Goal: Task Accomplishment & Management: Manage account settings

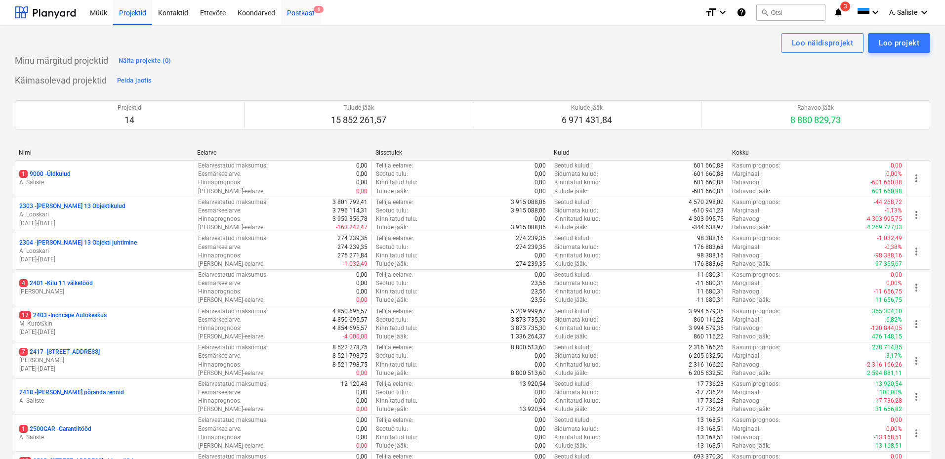
click at [308, 13] on div "Postkast 6" at bounding box center [301, 12] width 40 height 25
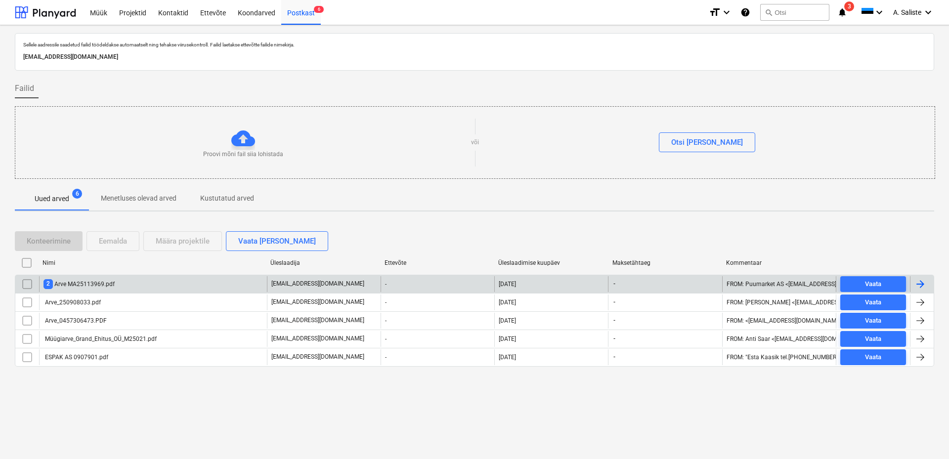
click at [93, 286] on div "2 Arve MA25113969.pdf" at bounding box center [78, 283] width 71 height 9
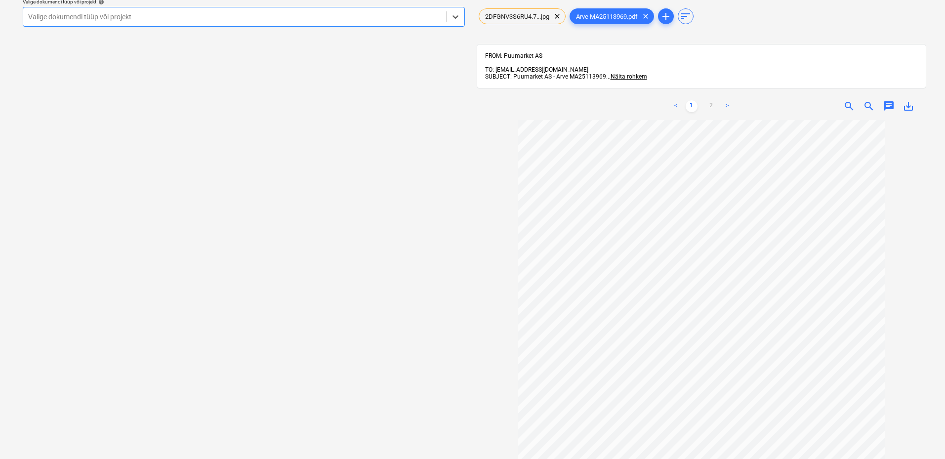
scroll to position [29, 0]
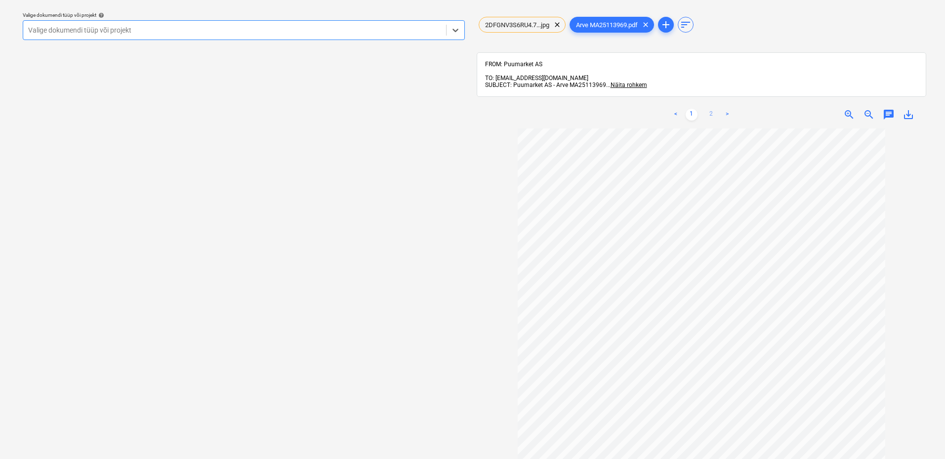
click at [711, 109] on link "2" at bounding box center [712, 115] width 12 height 12
click at [555, 25] on span "clear" at bounding box center [557, 25] width 12 height 12
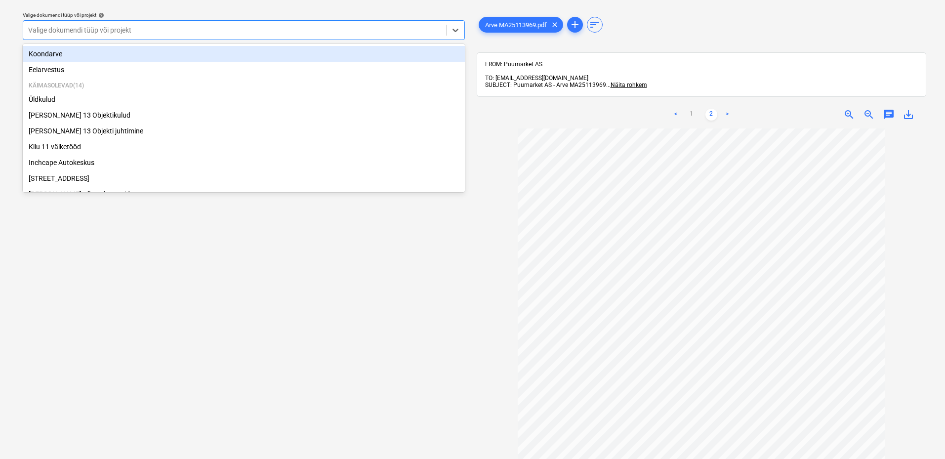
click at [408, 32] on div at bounding box center [234, 30] width 413 height 10
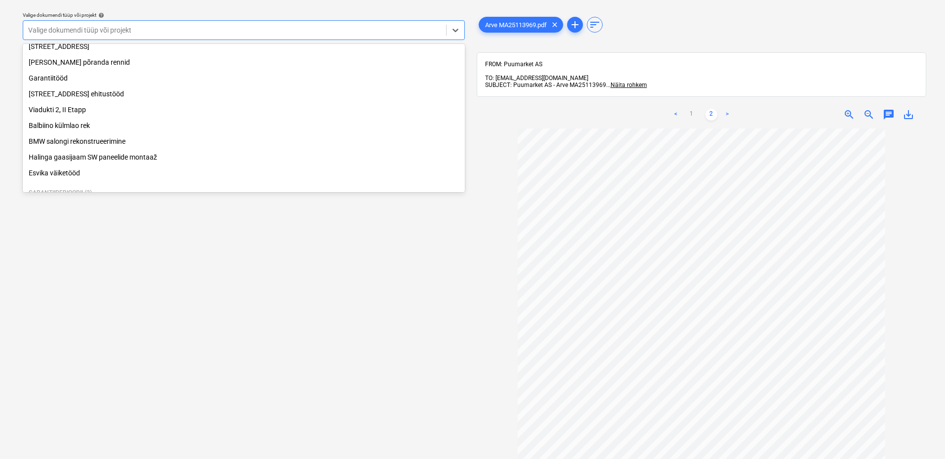
scroll to position [185, 0]
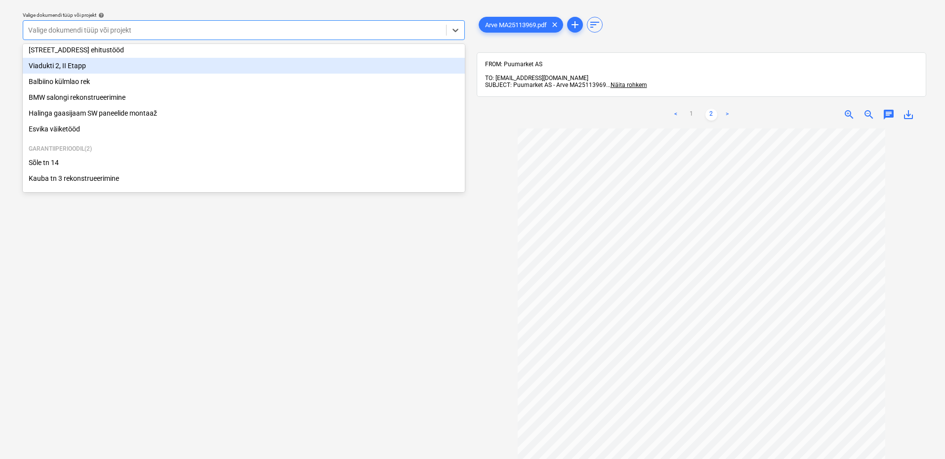
click at [119, 66] on div "Viadukti 2, II Etapp" at bounding box center [244, 66] width 442 height 16
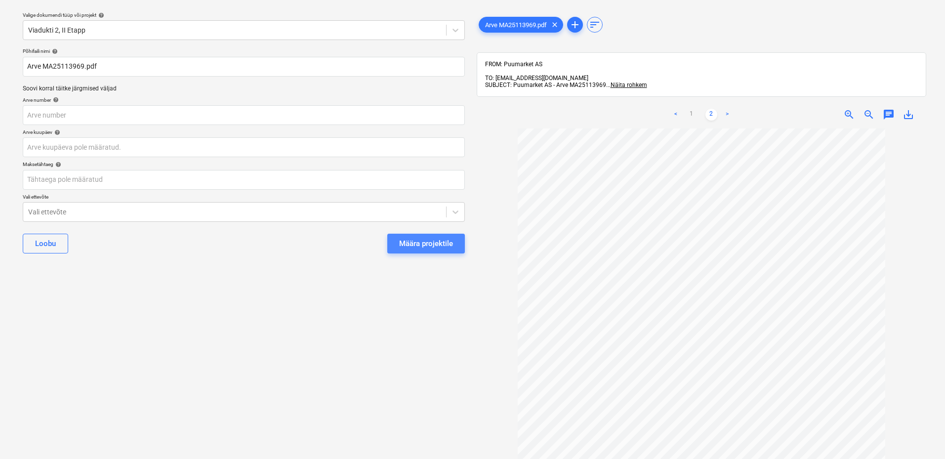
click at [428, 241] on div "Määra projektile" at bounding box center [426, 243] width 54 height 13
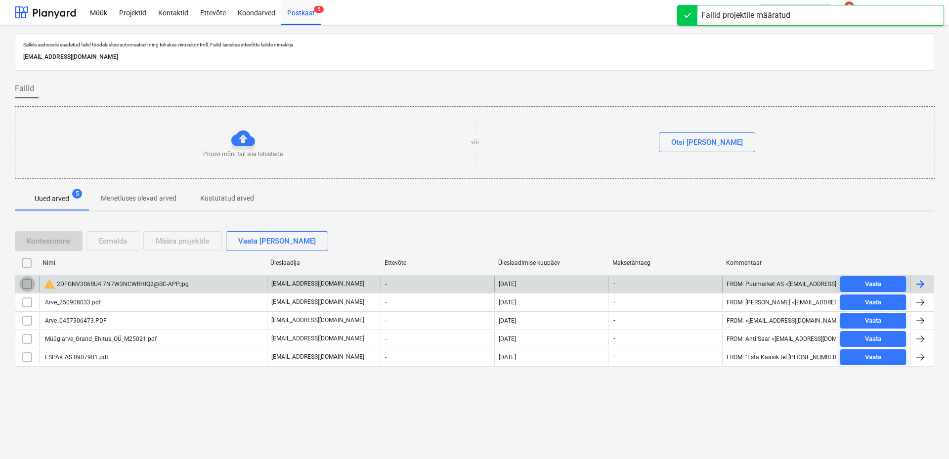
click at [29, 282] on input "checkbox" at bounding box center [27, 284] width 16 height 16
click at [107, 240] on div "Eemalda" at bounding box center [113, 241] width 28 height 13
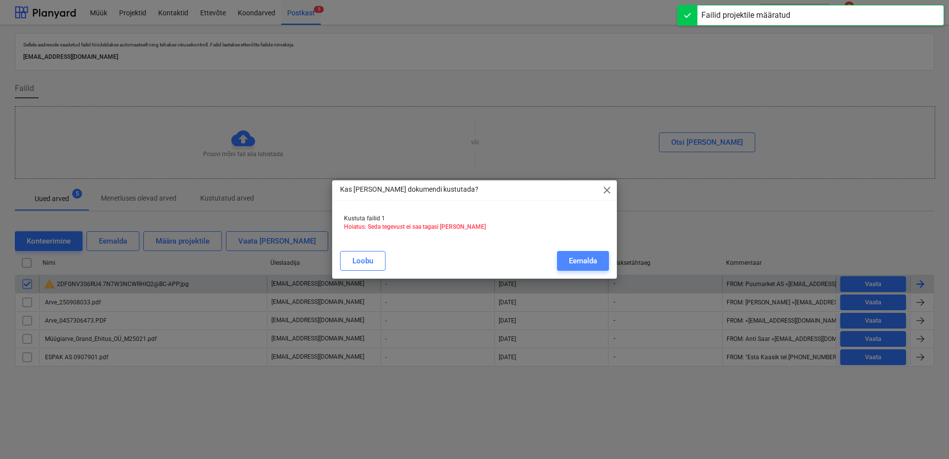
click at [572, 261] on div "Eemalda" at bounding box center [583, 260] width 28 height 13
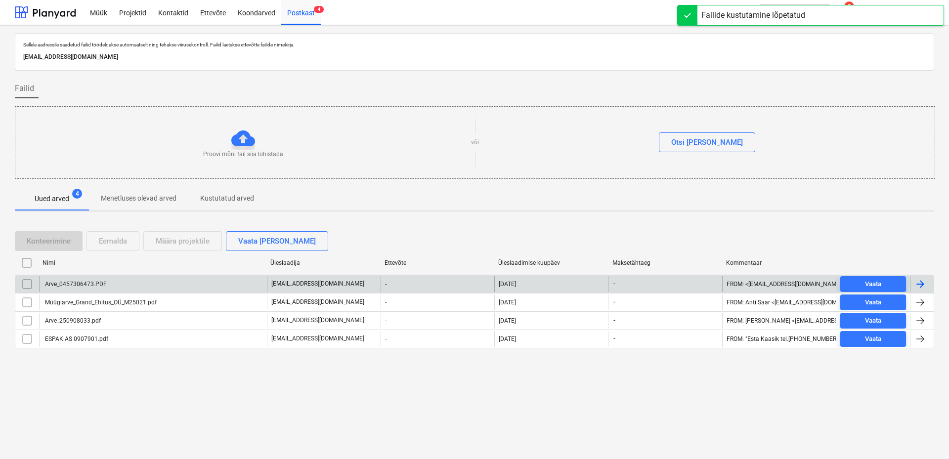
click at [152, 291] on div "Arve_0457306473.PDF" at bounding box center [153, 284] width 228 height 16
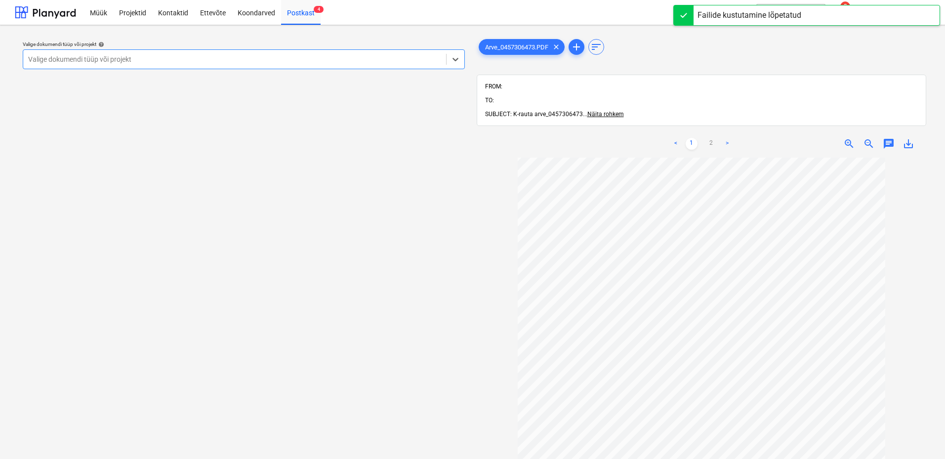
scroll to position [91, 0]
click at [401, 56] on div at bounding box center [234, 59] width 413 height 10
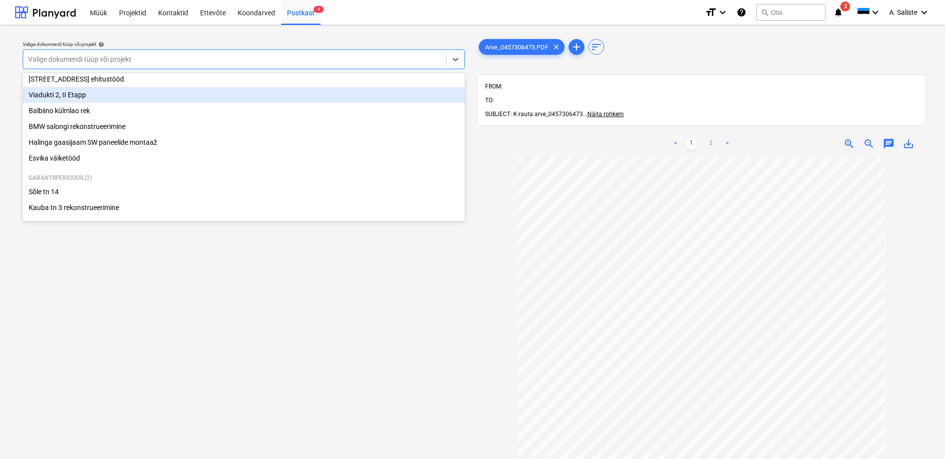
scroll to position [135, 0]
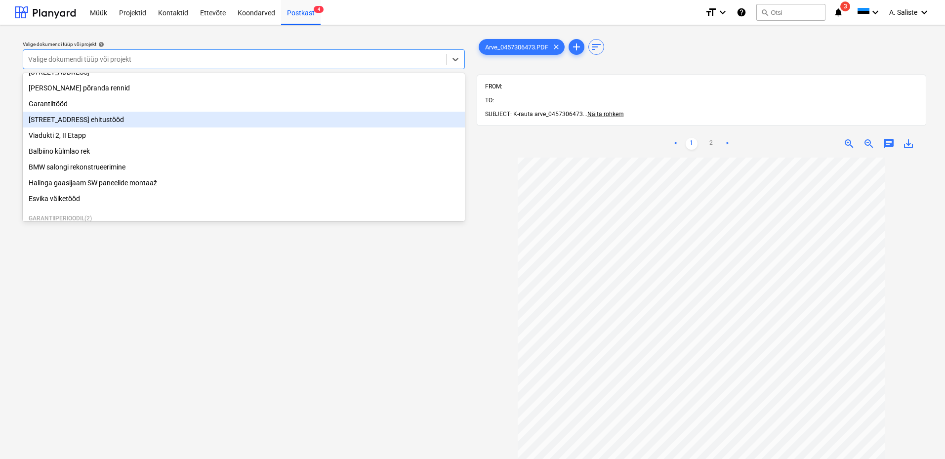
click at [95, 122] on div "[STREET_ADDRESS] ehitustööd" at bounding box center [244, 120] width 442 height 16
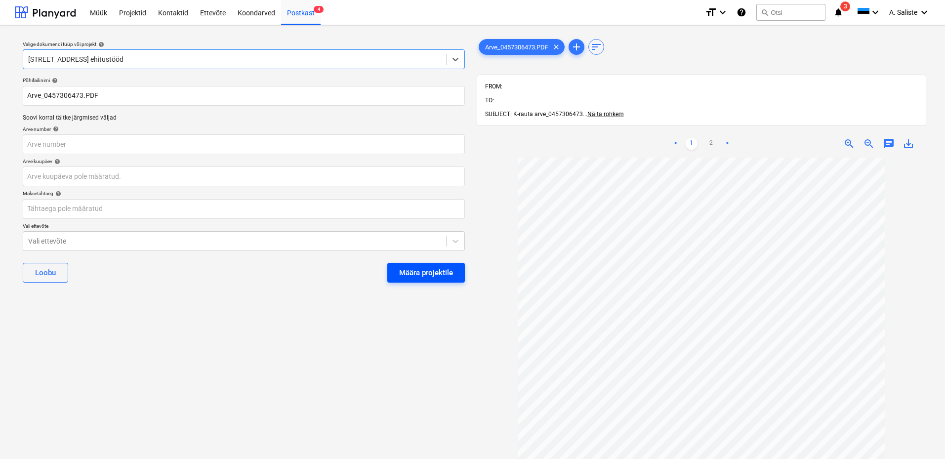
click at [430, 271] on div "Määra projektile" at bounding box center [426, 272] width 54 height 13
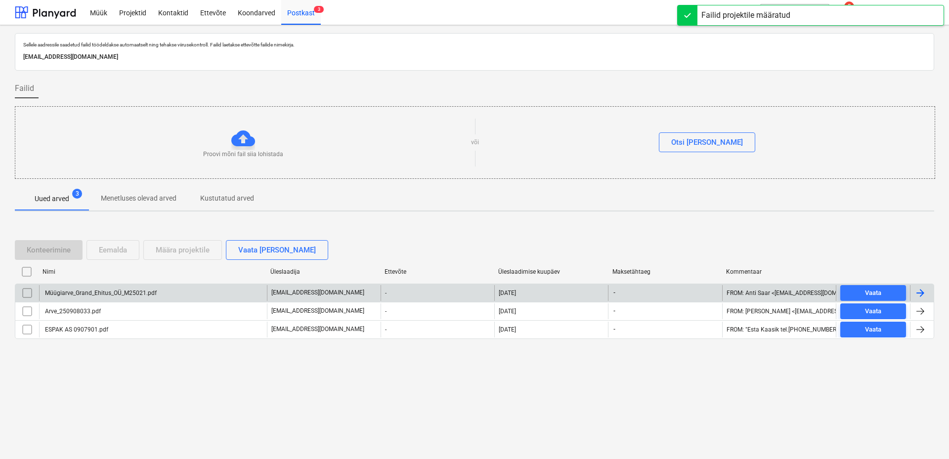
click at [114, 297] on div "Müügiarve_Grand_Ehitus_OÜ_M25021.pdf" at bounding box center [153, 293] width 228 height 16
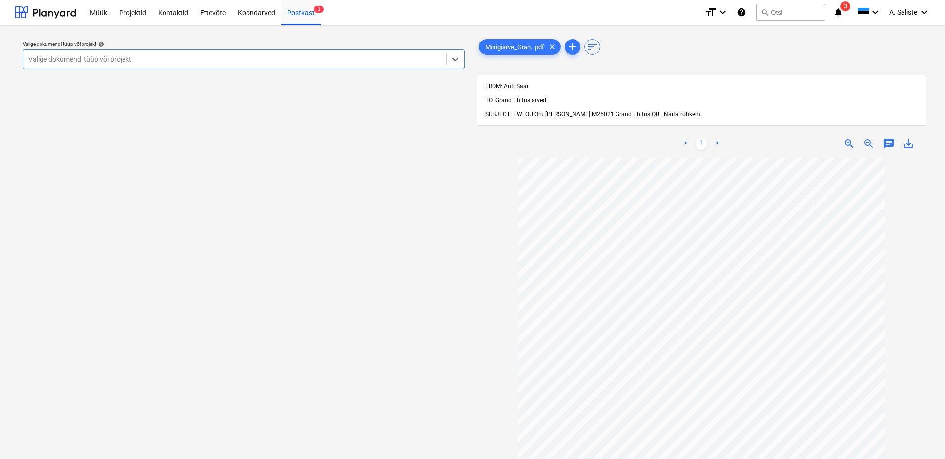
drag, startPoint x: 368, startPoint y: 55, endPoint x: 346, endPoint y: 59, distance: 22.1
click at [367, 55] on div at bounding box center [234, 59] width 413 height 10
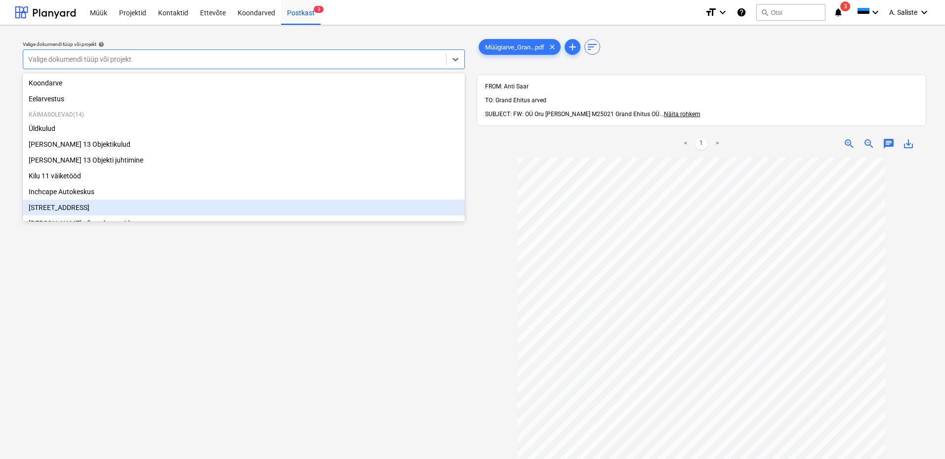
click at [69, 208] on div "[STREET_ADDRESS]" at bounding box center [244, 208] width 442 height 16
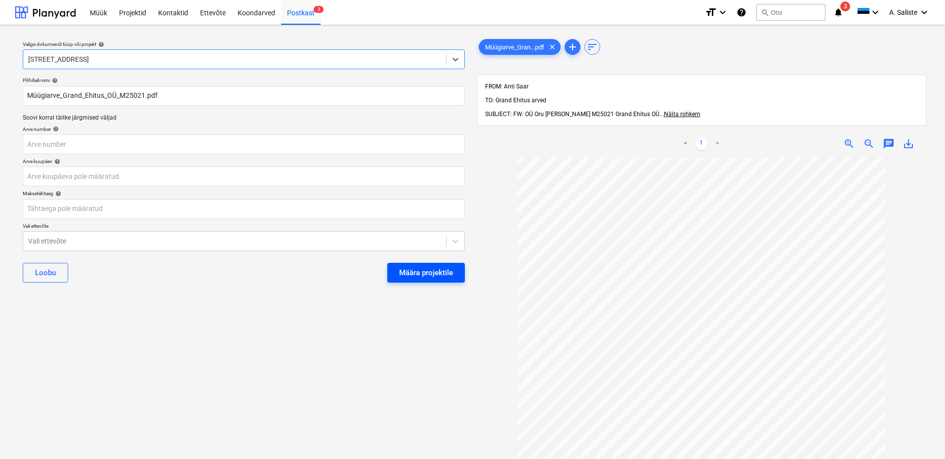
click at [421, 266] on div "Määra projektile" at bounding box center [426, 272] width 54 height 13
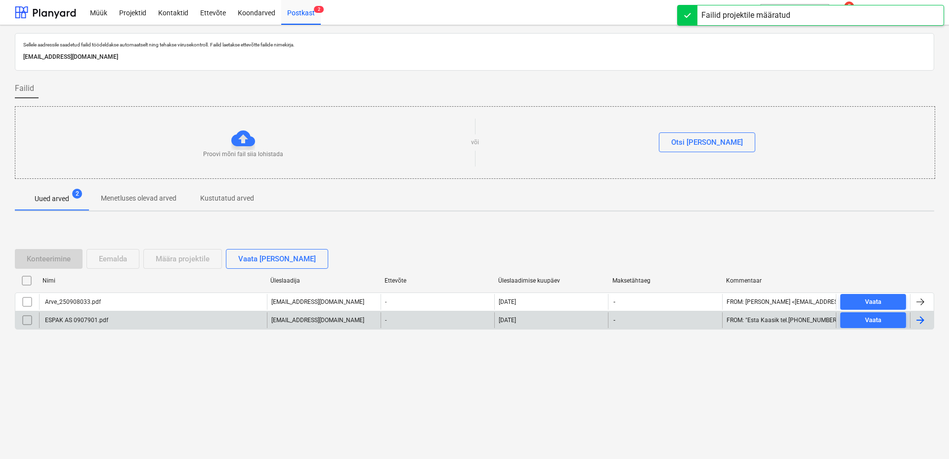
click at [94, 319] on div "ESPAK AS 0907901.pdf" at bounding box center [75, 320] width 65 height 7
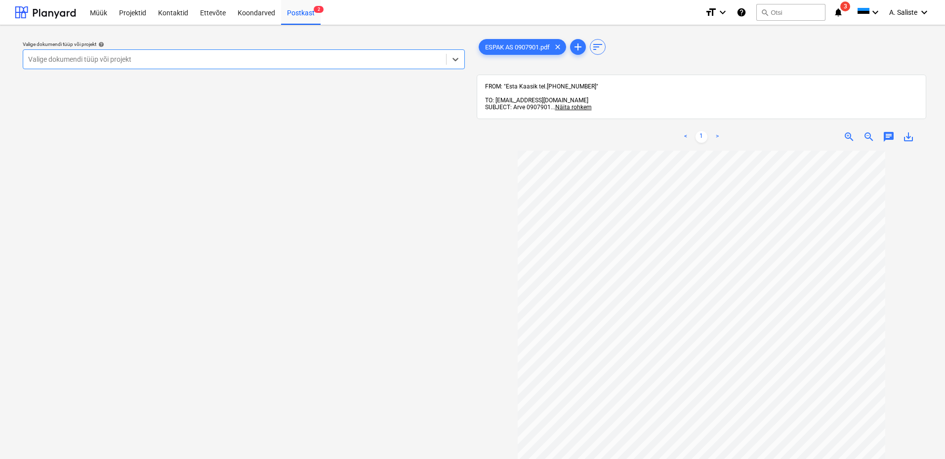
click at [339, 56] on div at bounding box center [234, 59] width 413 height 10
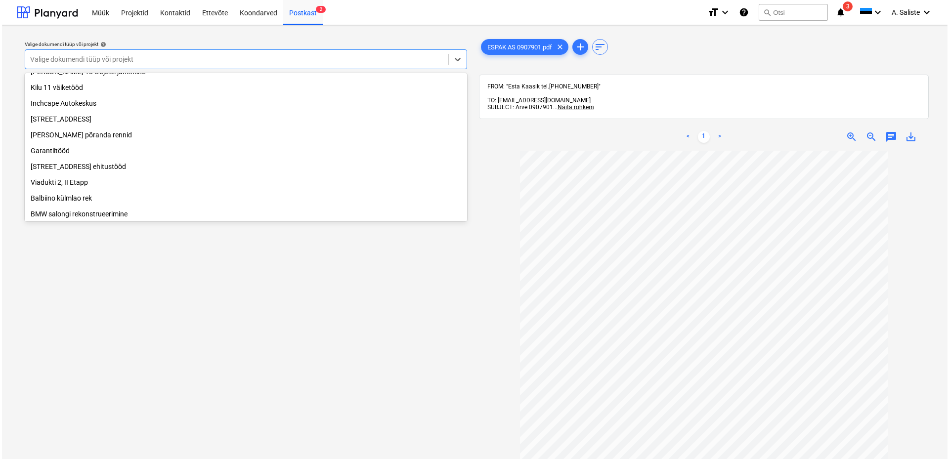
scroll to position [185, 0]
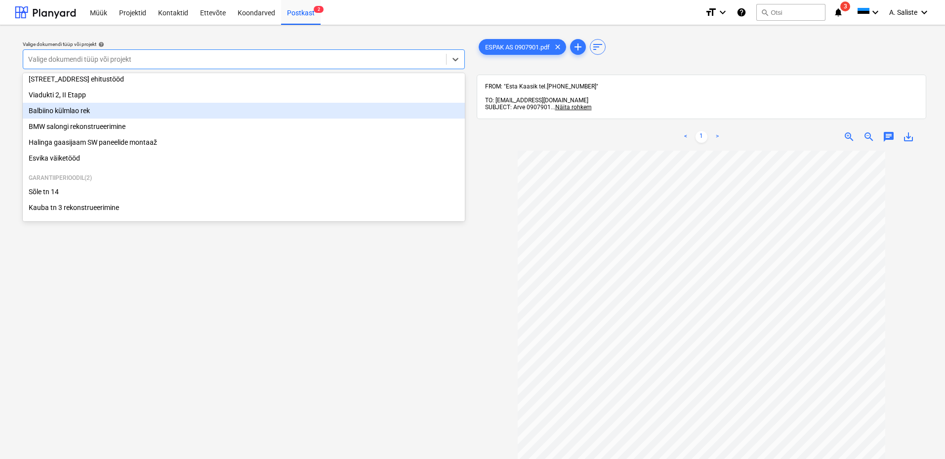
click at [72, 109] on div "Balbiino külmlao rek" at bounding box center [244, 111] width 442 height 16
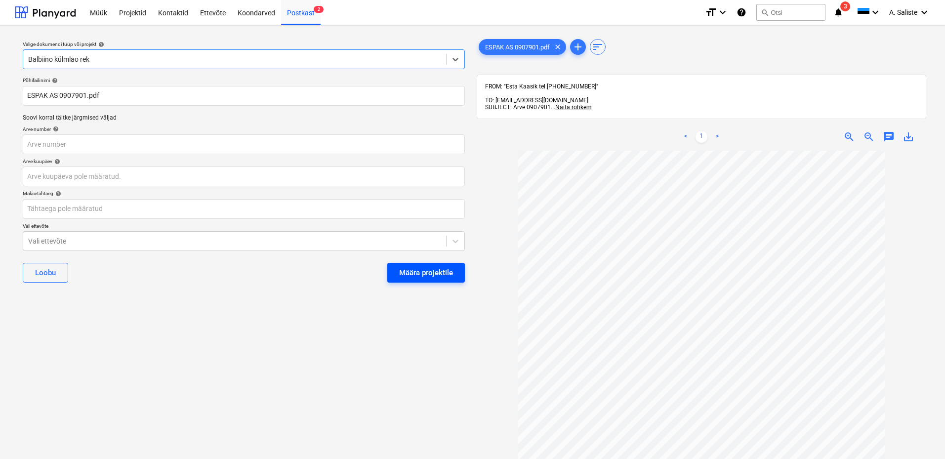
click at [408, 270] on div "Määra projektile" at bounding box center [426, 272] width 54 height 13
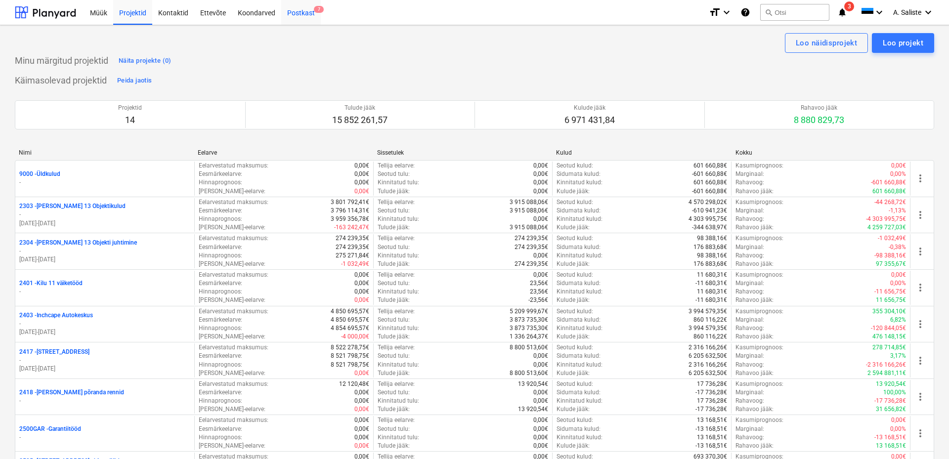
click at [307, 5] on div "Postkast 7" at bounding box center [301, 12] width 40 height 25
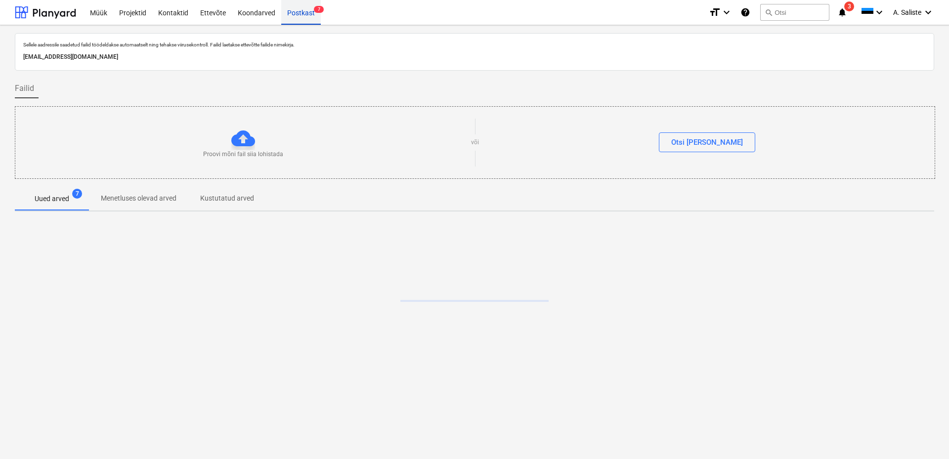
click at [307, 12] on div "Postkast 7" at bounding box center [301, 12] width 40 height 25
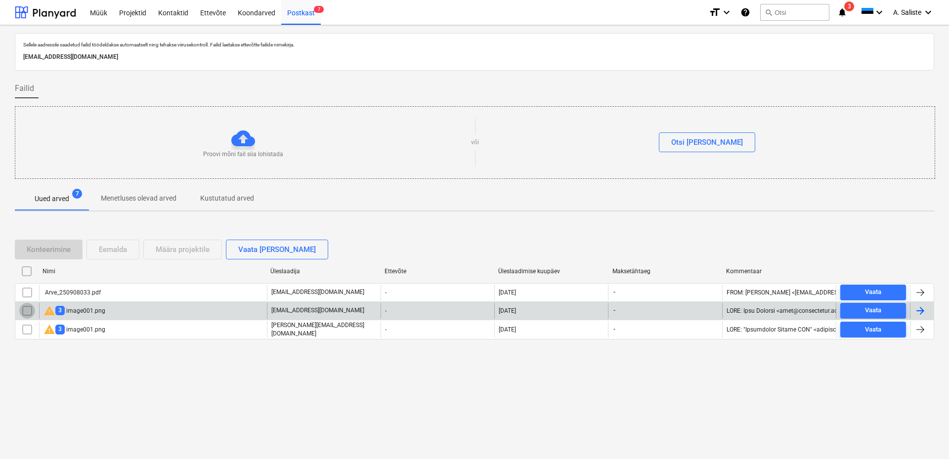
click at [26, 315] on input "checkbox" at bounding box center [27, 311] width 16 height 16
click at [116, 246] on div "Eemalda" at bounding box center [113, 249] width 28 height 13
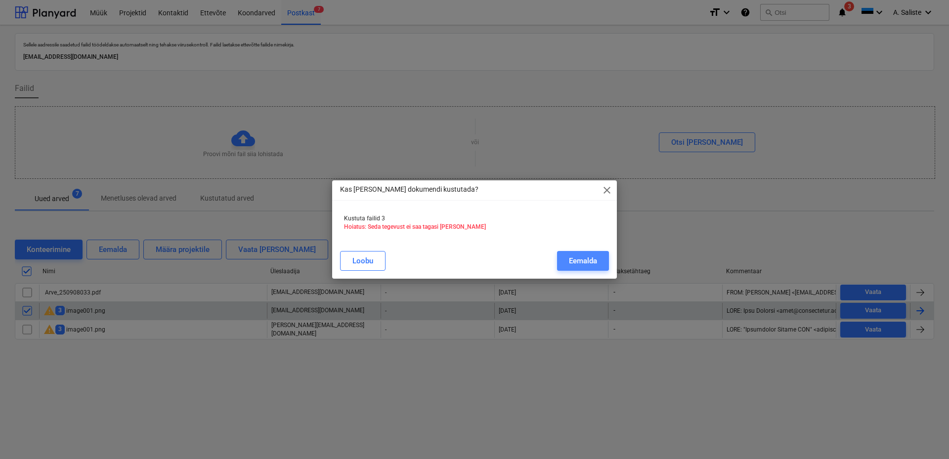
click at [576, 264] on div "Eemalda" at bounding box center [583, 260] width 28 height 13
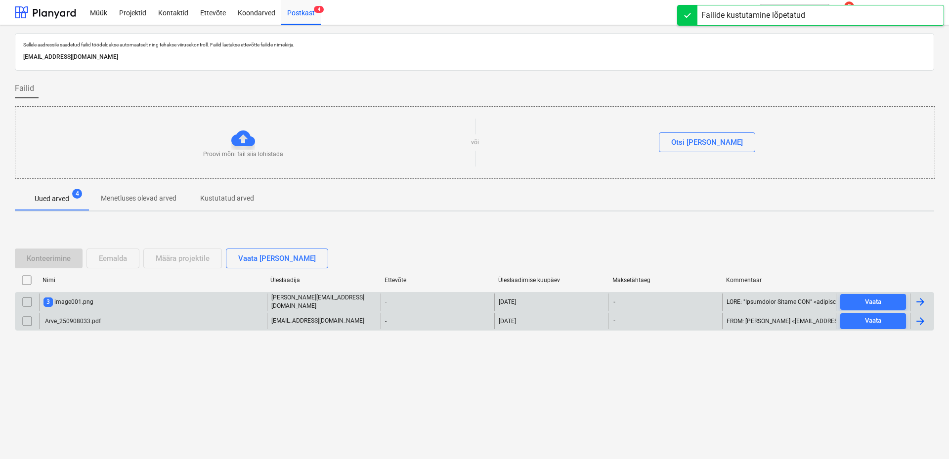
click at [138, 302] on div "3 image001.png" at bounding box center [153, 302] width 228 height 17
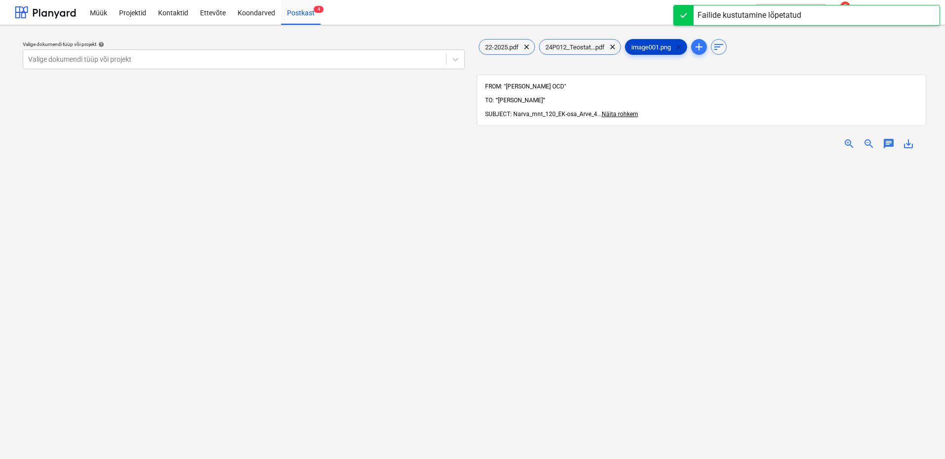
click at [679, 47] on span "clear" at bounding box center [679, 47] width 12 height 12
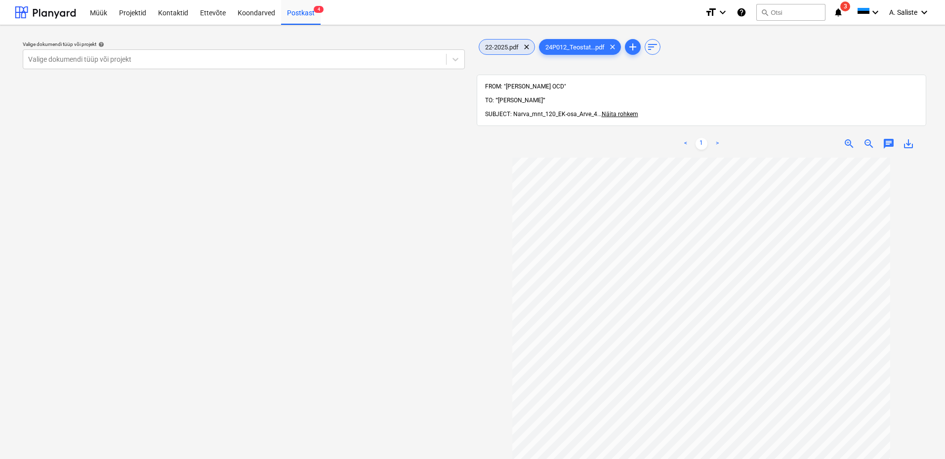
click at [509, 42] on div "22-2025.pdf clear" at bounding box center [507, 47] width 56 height 16
click at [404, 60] on div at bounding box center [234, 59] width 413 height 10
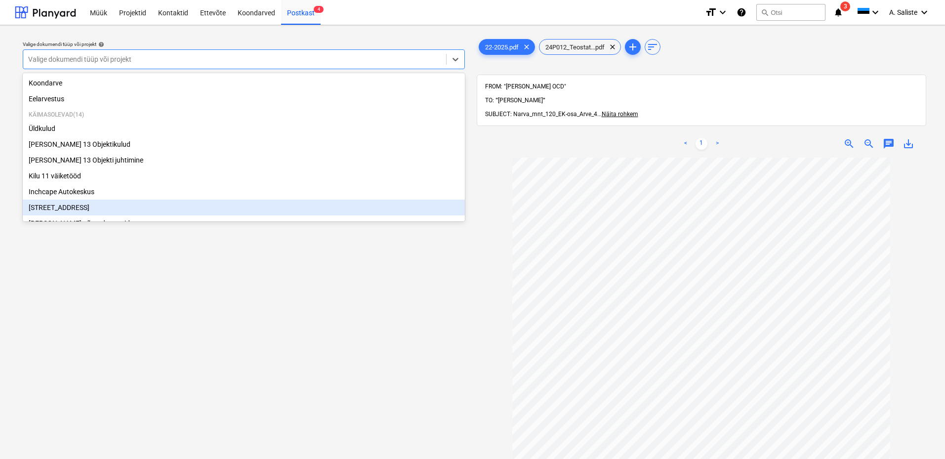
click at [82, 209] on div "[STREET_ADDRESS]" at bounding box center [244, 208] width 442 height 16
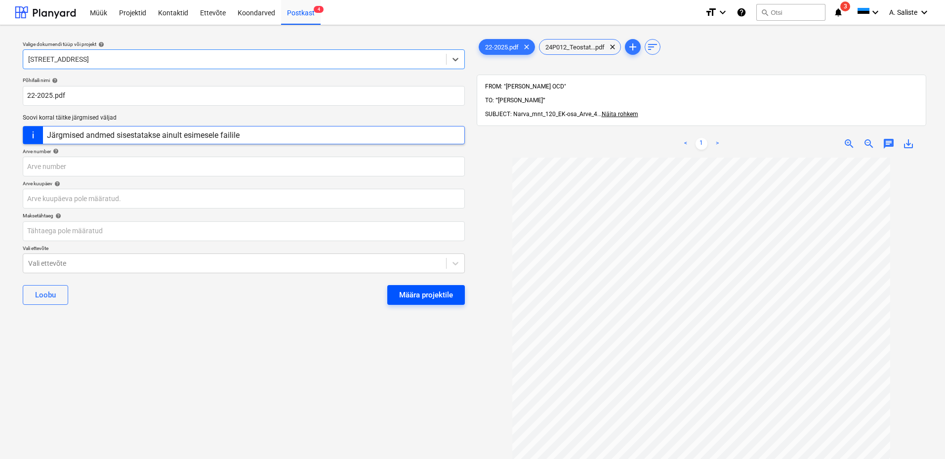
click at [409, 291] on div "Määra projektile" at bounding box center [426, 295] width 54 height 13
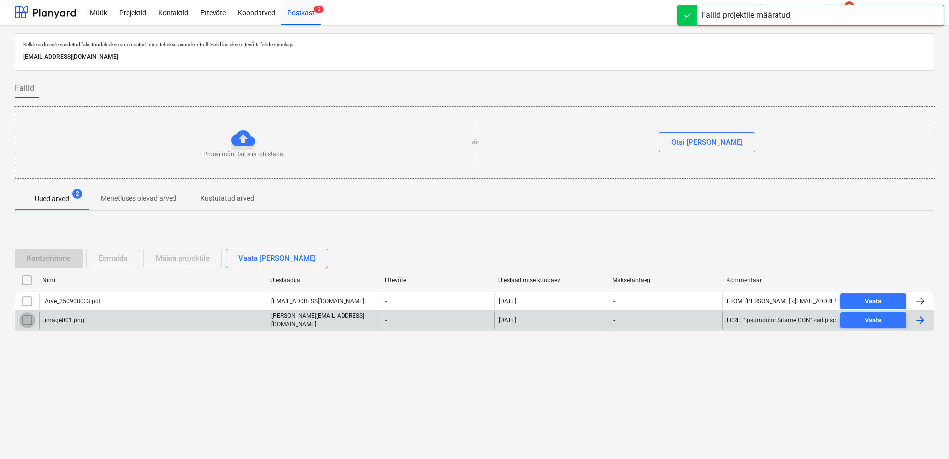
click at [30, 325] on input "checkbox" at bounding box center [27, 320] width 16 height 16
click at [106, 260] on div "Eemalda" at bounding box center [113, 258] width 28 height 13
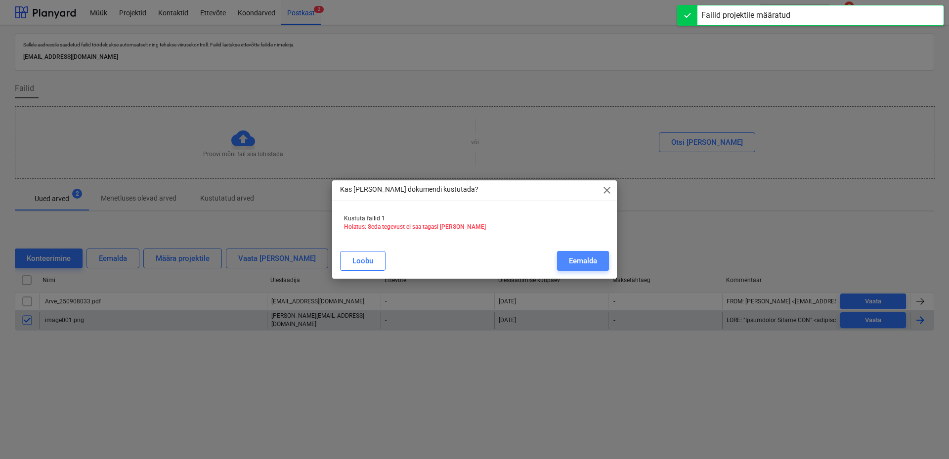
click at [570, 255] on div "Eemalda" at bounding box center [583, 260] width 28 height 13
